Goal: Find specific page/section: Find specific page/section

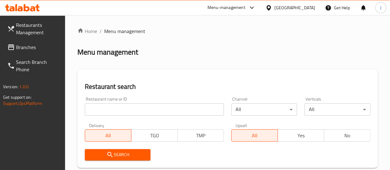
click at [116, 110] on input "search" at bounding box center [154, 109] width 139 height 12
click at [124, 108] on input "search" at bounding box center [154, 109] width 139 height 12
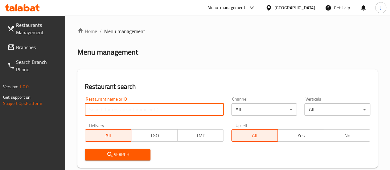
paste input "Twins Smashed Patties"
click at [127, 152] on span "Search" at bounding box center [118, 155] width 56 height 8
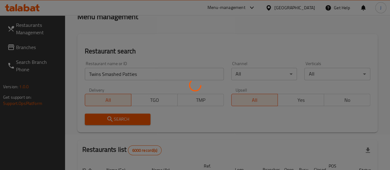
scroll to position [93, 0]
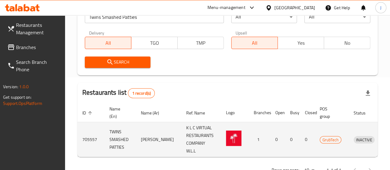
click at [93, 139] on td "705557" at bounding box center [90, 139] width 27 height 35
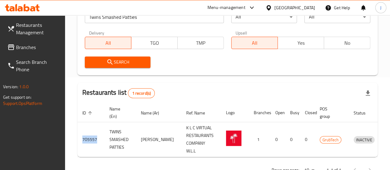
copy td "705557"
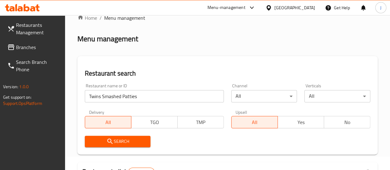
scroll to position [0, 0]
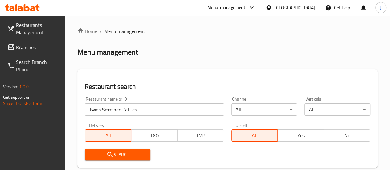
click at [116, 118] on div "Restaurant name or ID Twins Smashed Patties Restaurant name or ID" at bounding box center [154, 106] width 147 height 26
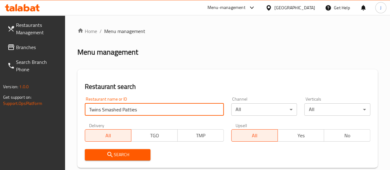
click at [115, 110] on input "Twins Smashed Patties" at bounding box center [154, 109] width 139 height 12
paste input "Junkyard"
click button "Search" at bounding box center [118, 154] width 66 height 11
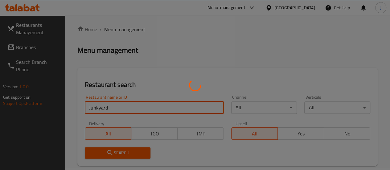
scroll to position [118, 0]
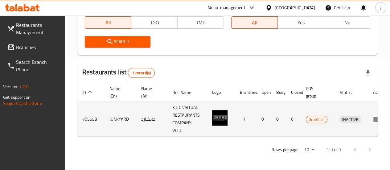
click at [87, 114] on td "705553" at bounding box center [90, 119] width 27 height 35
copy td "705553"
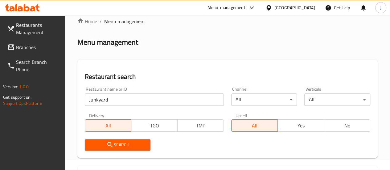
scroll to position [0, 0]
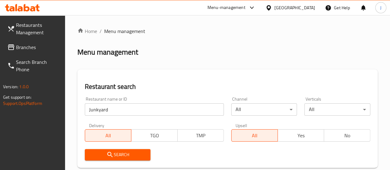
click at [115, 102] on div "Restaurant name or ID Junkyard Restaurant name or ID" at bounding box center [154, 106] width 139 height 19
click at [113, 109] on input "Junkyard" at bounding box center [154, 109] width 139 height 12
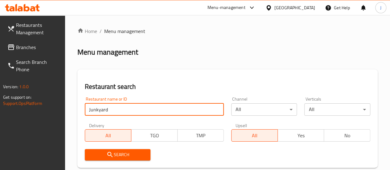
click at [113, 109] on input "Junkyard" at bounding box center [154, 109] width 139 height 12
paste input "Noble Burgers"
click button "Search" at bounding box center [118, 154] width 66 height 11
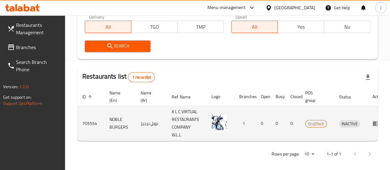
scroll to position [118, 0]
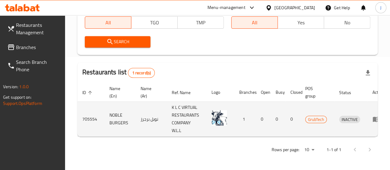
click at [89, 113] on td "705554" at bounding box center [90, 119] width 27 height 35
copy td "705554"
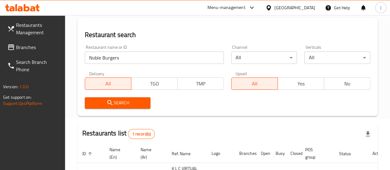
scroll to position [25, 0]
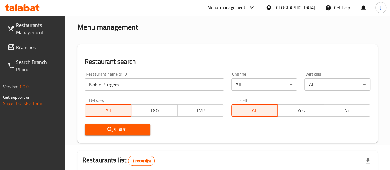
click at [129, 87] on input "Noble Burgers" at bounding box center [154, 84] width 139 height 12
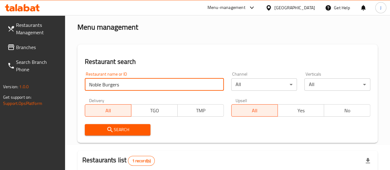
click at [129, 87] on input "Noble Burgers" at bounding box center [154, 84] width 139 height 12
paste input "Chicken"
type input "Noble Chicken"
click button "Search" at bounding box center [118, 129] width 66 height 11
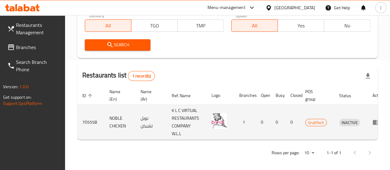
scroll to position [118, 0]
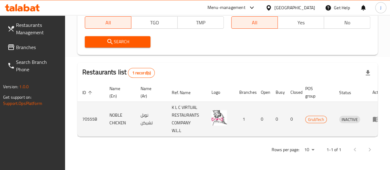
click at [91, 116] on td "705558" at bounding box center [90, 119] width 27 height 35
copy td "705558"
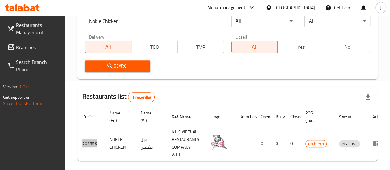
scroll to position [56, 0]
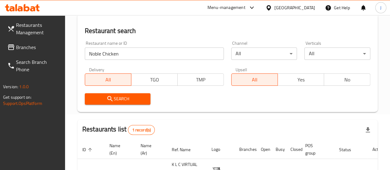
click at [128, 53] on input "Noble Chicken" at bounding box center [154, 54] width 139 height 12
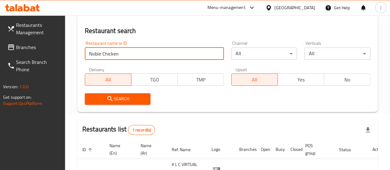
click at [128, 53] on input "Noble Chicken" at bounding box center [154, 54] width 139 height 12
paste input "Proper Sliders"
click button "Search" at bounding box center [118, 98] width 66 height 11
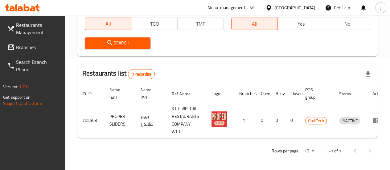
scroll to position [118, 0]
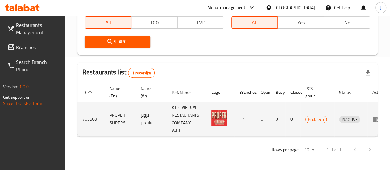
click at [93, 114] on td "705563" at bounding box center [90, 119] width 27 height 35
copy td "705563"
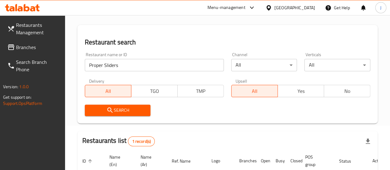
scroll to position [25, 0]
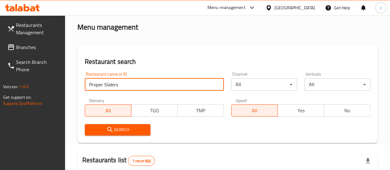
click at [116, 81] on input "Proper Sliders" at bounding box center [154, 84] width 139 height 12
paste input "Xs"
click button "Search" at bounding box center [118, 129] width 66 height 11
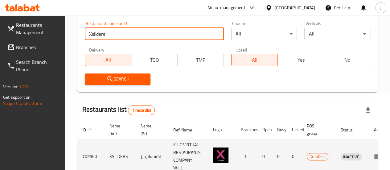
scroll to position [118, 0]
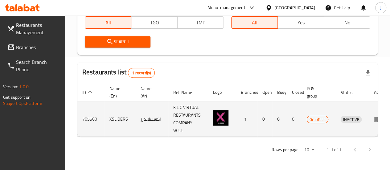
click at [96, 112] on td "705560" at bounding box center [90, 119] width 27 height 35
click at [94, 114] on td "705560" at bounding box center [90, 119] width 27 height 35
copy td "705560"
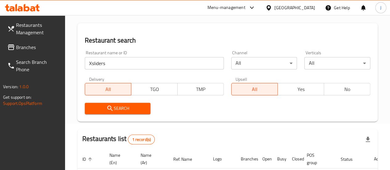
scroll to position [25, 0]
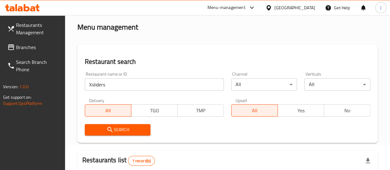
click at [115, 74] on div "Restaurant name or ID Xsliders Restaurant name or ID" at bounding box center [154, 81] width 139 height 19
click at [114, 85] on input "Xsliders" at bounding box center [154, 84] width 139 height 12
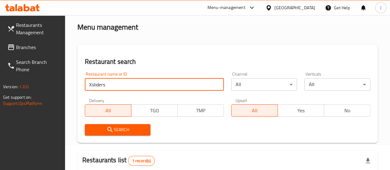
click at [114, 85] on input "Xsliders" at bounding box center [154, 84] width 139 height 12
paste input "Hatch Chicken"
click button "Search" at bounding box center [118, 129] width 66 height 11
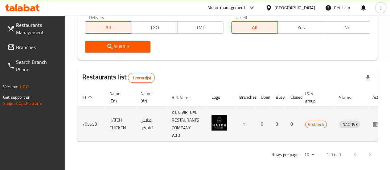
scroll to position [118, 0]
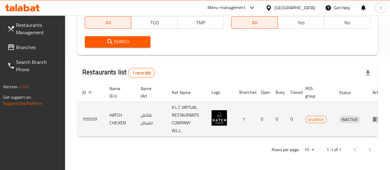
click at [89, 113] on td "705559" at bounding box center [90, 119] width 27 height 35
copy td "705559"
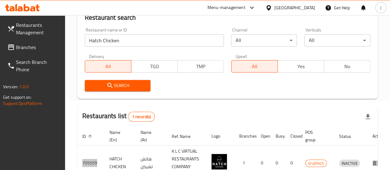
scroll to position [56, 0]
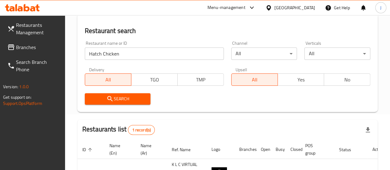
click at [125, 54] on input "Hatch Chicken" at bounding box center [154, 54] width 139 height 12
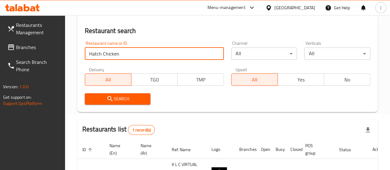
click at [125, 54] on input "Hatch Chicken" at bounding box center [154, 54] width 139 height 12
paste input "[PERSON_NAME] Burgers"
click button "Search" at bounding box center [118, 98] width 66 height 11
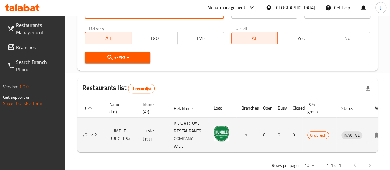
scroll to position [118, 0]
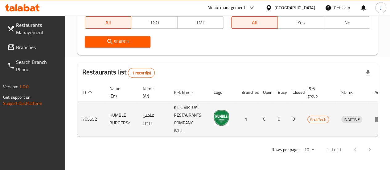
click at [87, 115] on td "705552" at bounding box center [90, 119] width 27 height 35
copy td "705552"
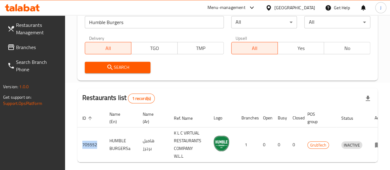
scroll to position [56, 0]
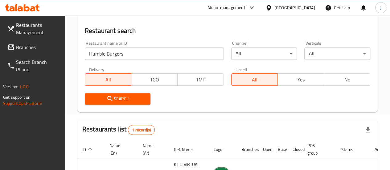
click at [124, 61] on div "Restaurant name or ID Humble Burgers Restaurant name or ID Channel All ​ Vertic…" at bounding box center [227, 72] width 293 height 71
click at [129, 53] on input "Humble Burgers" at bounding box center [154, 54] width 139 height 12
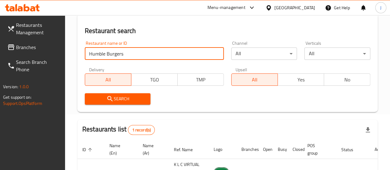
click at [129, 53] on input "Humble Burgers" at bounding box center [154, 54] width 139 height 12
paste input "abanero's Tex – Mex – Grill"
click button "Search" at bounding box center [118, 98] width 66 height 11
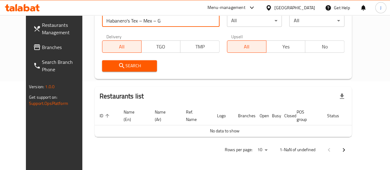
scroll to position [0, 0]
click button "Search" at bounding box center [129, 65] width 55 height 11
type input "Habanero"
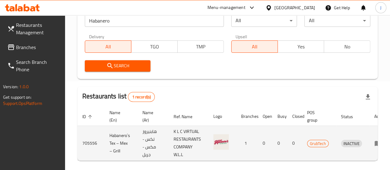
click at [85, 143] on td "705556" at bounding box center [90, 143] width 27 height 35
click at [85, 144] on td "705556" at bounding box center [90, 143] width 27 height 35
copy td "705556"
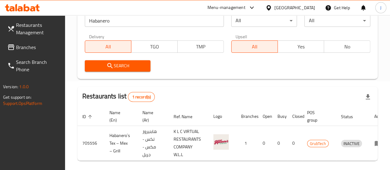
click at [129, 24] on input "Habanero" at bounding box center [154, 21] width 139 height 12
click at [29, 49] on span "Branches" at bounding box center [38, 47] width 44 height 7
